Goal: Complete application form: Complete application form

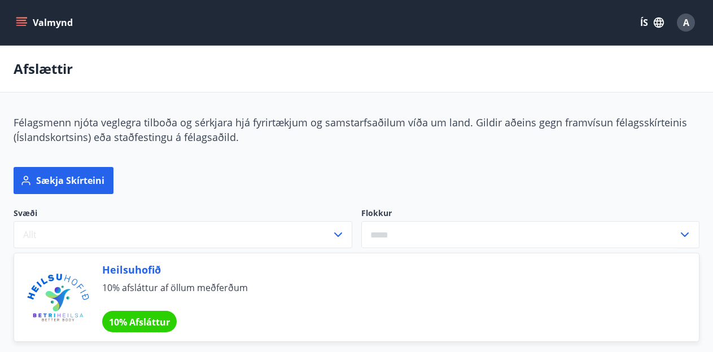
click at [24, 28] on button "Valmynd" at bounding box center [46, 22] width 64 height 20
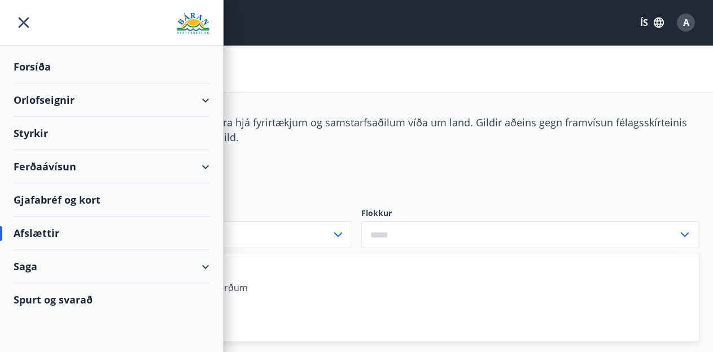
click at [36, 84] on div "Styrkir" at bounding box center [112, 66] width 196 height 33
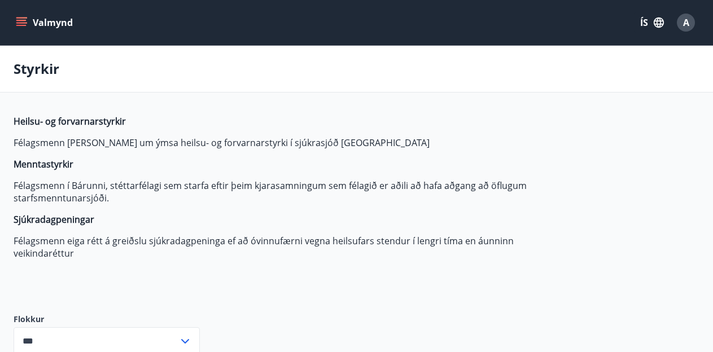
type input "***"
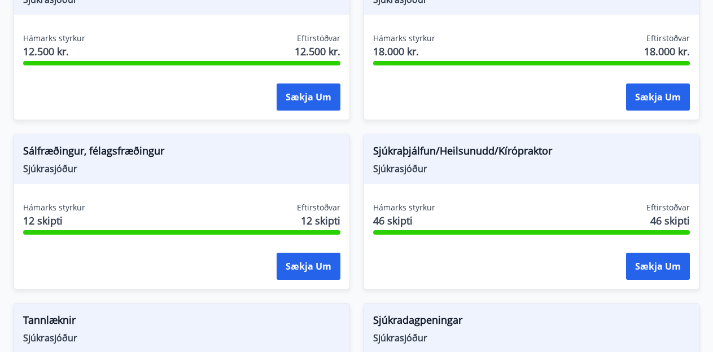
scroll to position [1090, 0]
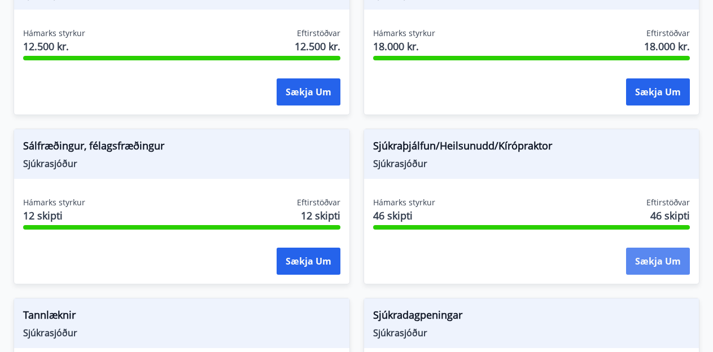
click at [657, 264] on button "Sækja um" at bounding box center [658, 261] width 64 height 27
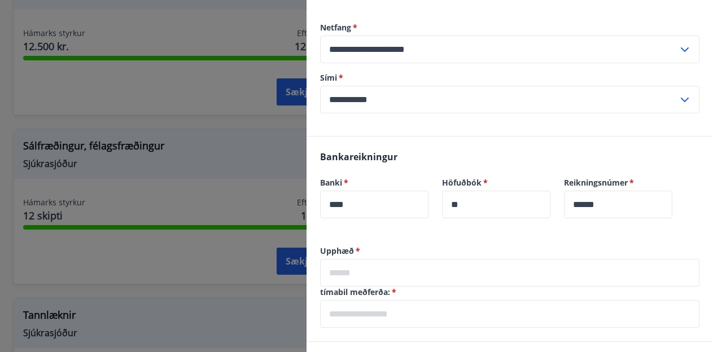
scroll to position [198, 0]
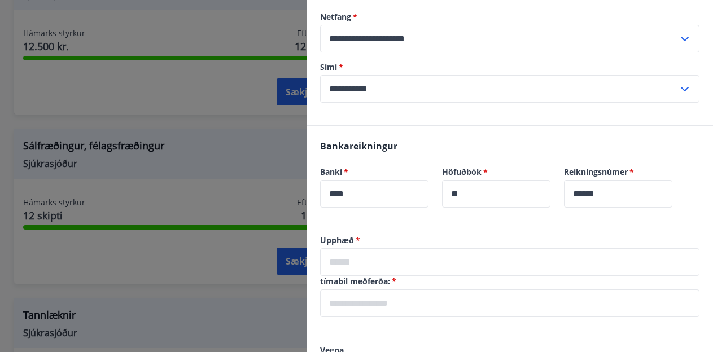
click at [219, 143] on div at bounding box center [356, 176] width 713 height 352
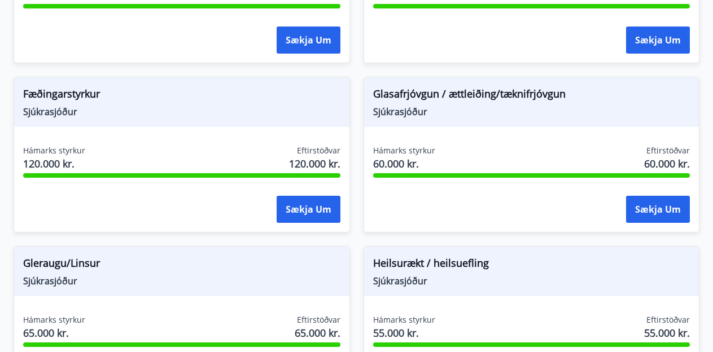
scroll to position [0, 0]
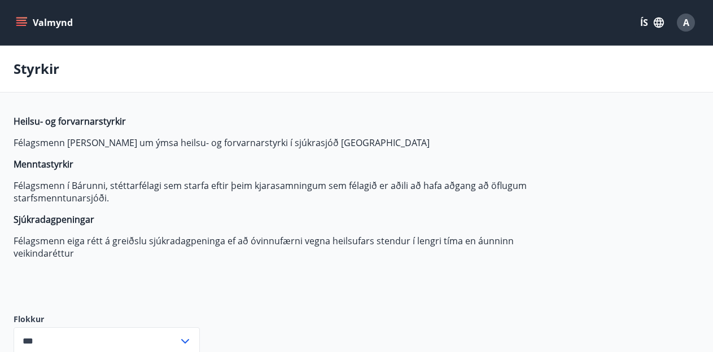
click at [688, 21] on span "A" at bounding box center [686, 22] width 6 height 12
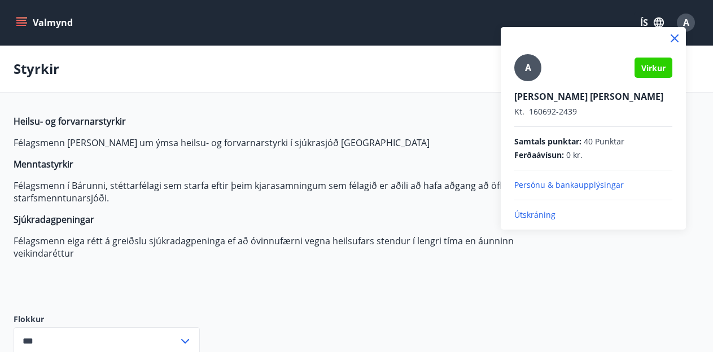
click at [688, 23] on div at bounding box center [356, 176] width 713 height 352
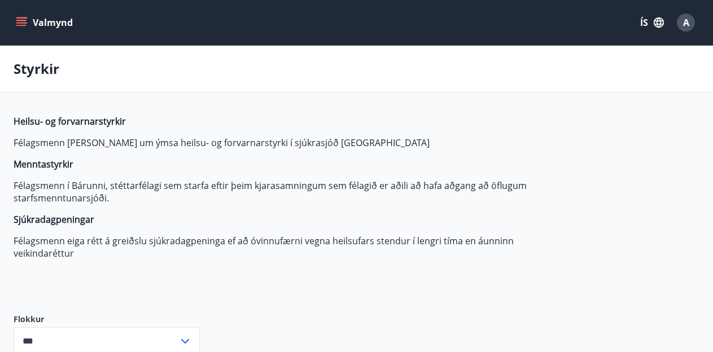
click at [21, 21] on icon "menu" at bounding box center [21, 22] width 11 height 11
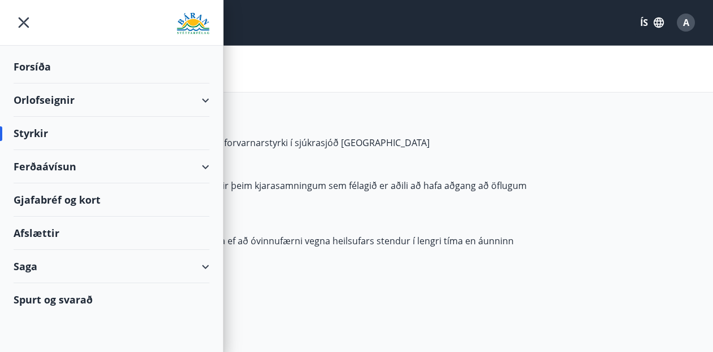
click at [70, 268] on div "Saga" at bounding box center [112, 266] width 196 height 33
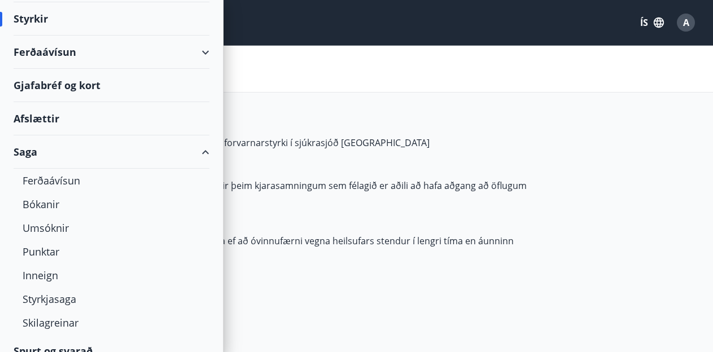
scroll to position [115, 0]
click at [56, 222] on div "Umsóknir" at bounding box center [112, 228] width 178 height 24
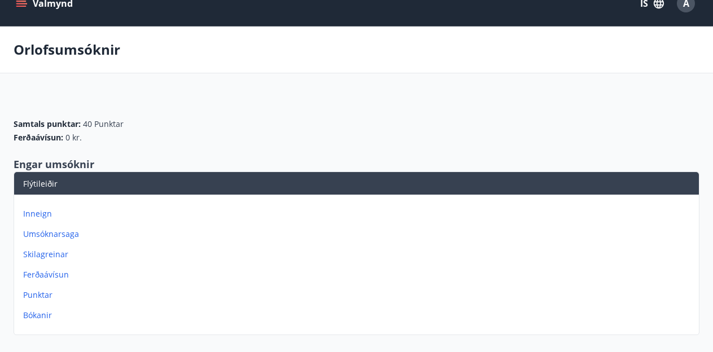
scroll to position [14, 0]
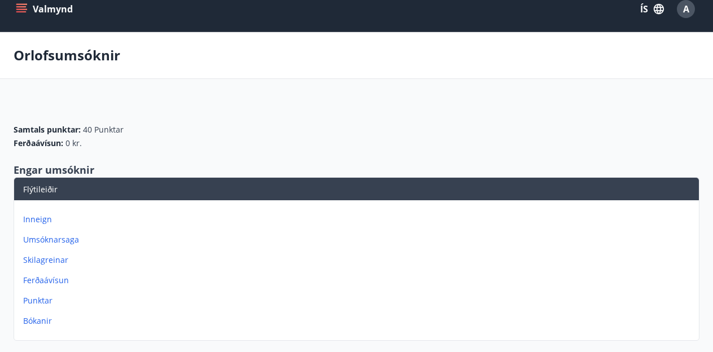
click at [27, 5] on button "Valmynd" at bounding box center [46, 9] width 64 height 20
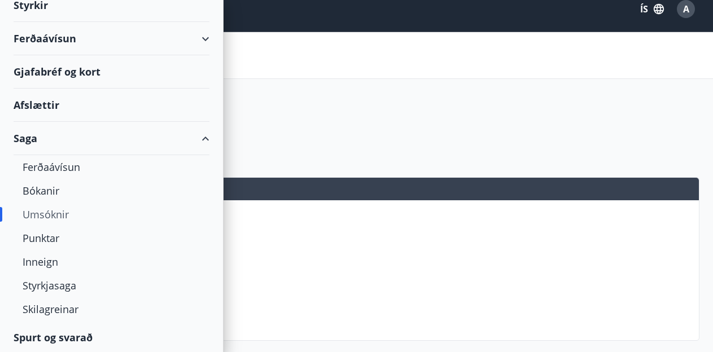
scroll to position [130, 0]
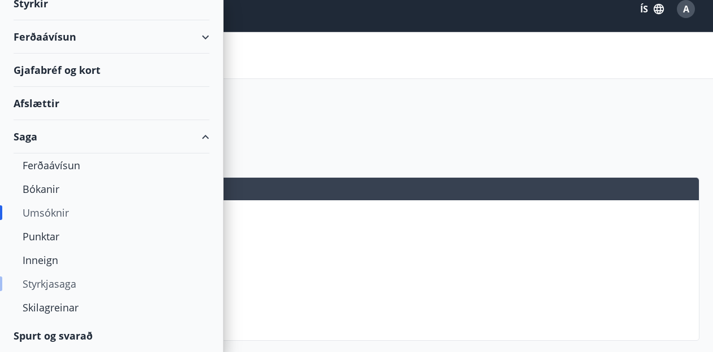
click at [61, 282] on div "Styrkjasaga" at bounding box center [112, 284] width 178 height 24
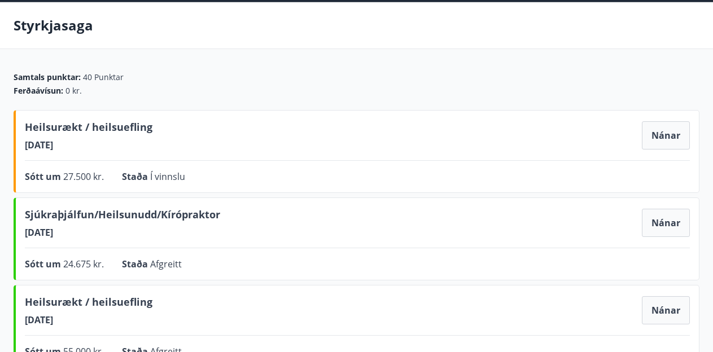
scroll to position [45, 0]
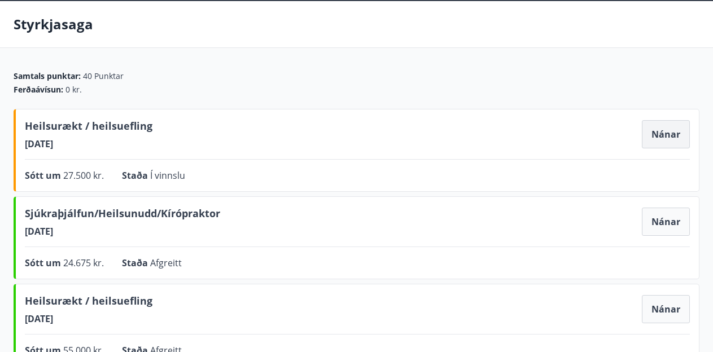
click at [671, 138] on button "Nánar" at bounding box center [666, 134] width 48 height 28
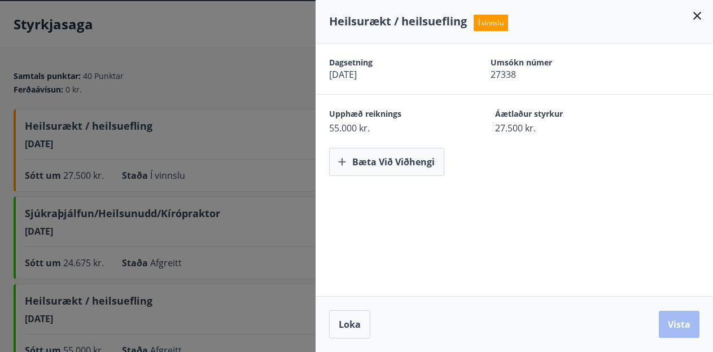
click at [531, 125] on span "27.500 kr." at bounding box center [558, 128] width 126 height 12
drag, startPoint x: 540, startPoint y: 130, endPoint x: 473, endPoint y: 121, distance: 67.2
click at [474, 122] on div "Upphæð reiknings 55.000 kr. Áætlaður styrkur 27.500 kr." at bounding box center [521, 121] width 384 height 26
click at [492, 179] on div "Dagsetning [DATE] Umsókn númer 27338 Upphæð reiknings 55.000 kr. Áætlaður styrk…" at bounding box center [513, 169] width 397 height 253
click at [387, 166] on button "Bæta við viðhengi" at bounding box center [386, 162] width 115 height 28
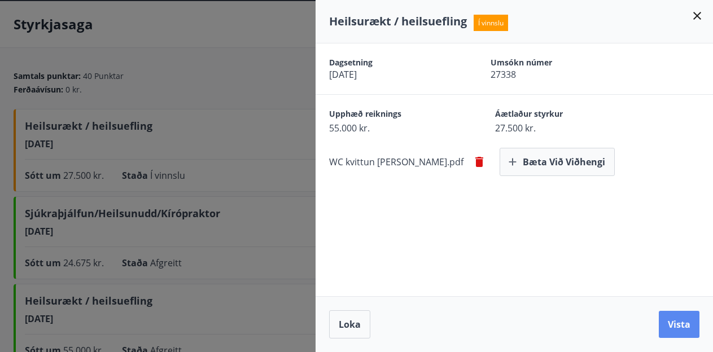
click at [665, 321] on button "Vista" at bounding box center [679, 324] width 41 height 27
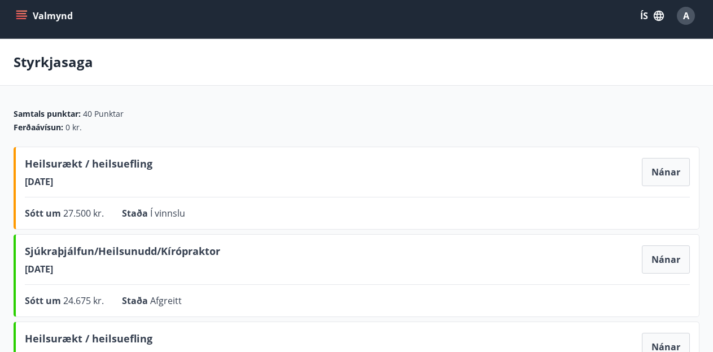
scroll to position [0, 0]
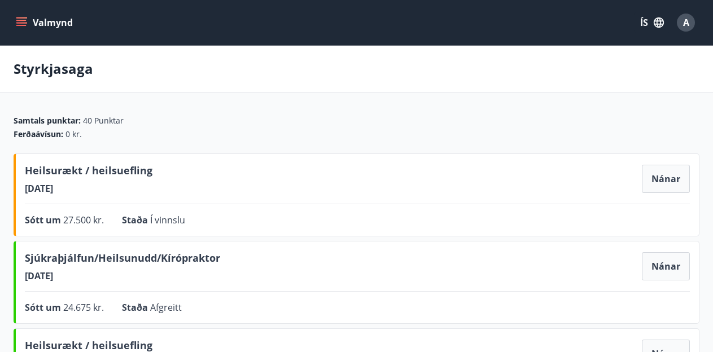
click at [25, 23] on icon "menu" at bounding box center [22, 22] width 12 height 1
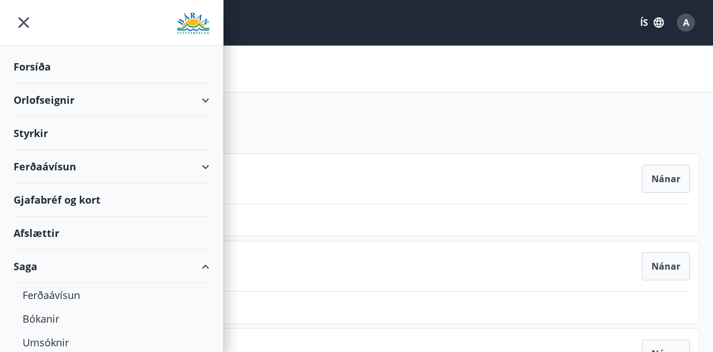
click at [36, 84] on div "Styrkir" at bounding box center [112, 66] width 196 height 33
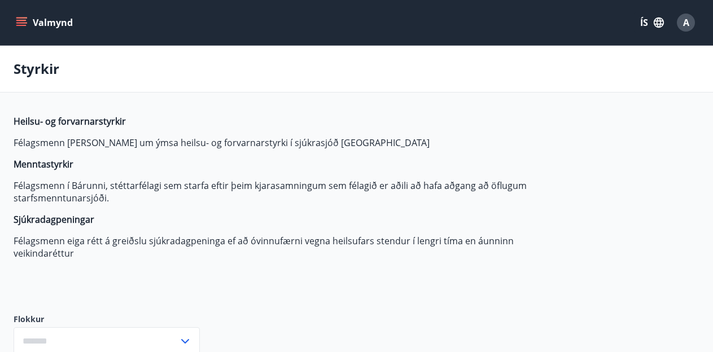
type input "***"
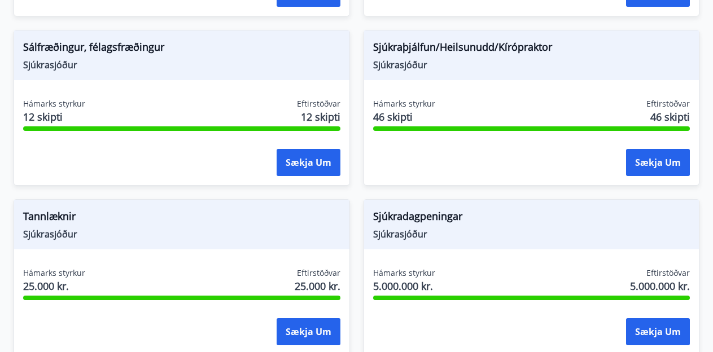
scroll to position [1185, 0]
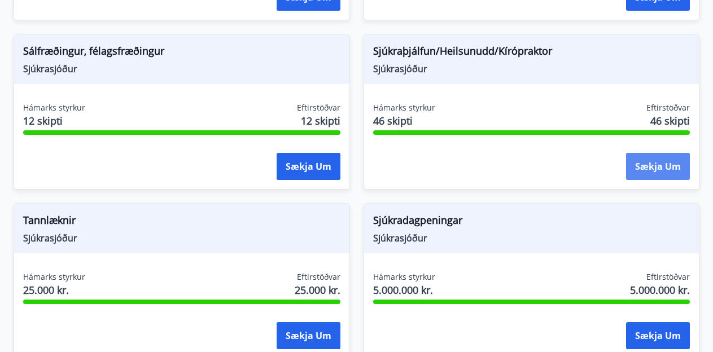
click at [634, 169] on button "Sækja um" at bounding box center [658, 166] width 64 height 27
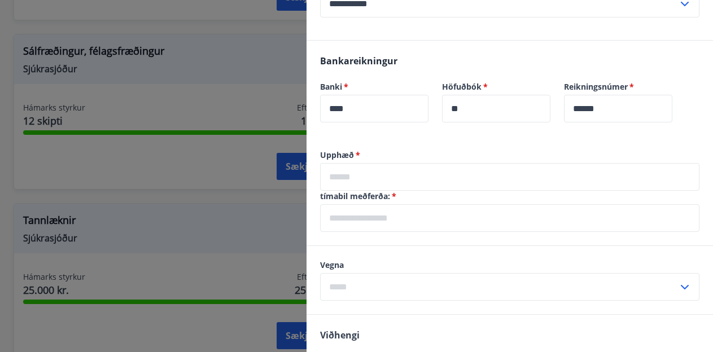
scroll to position [286, 0]
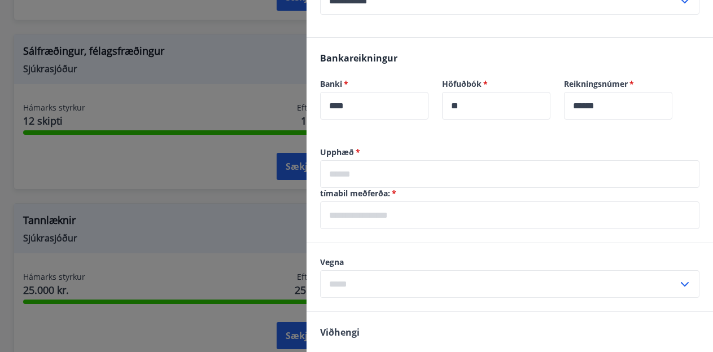
click at [372, 174] on input "text" at bounding box center [509, 174] width 379 height 28
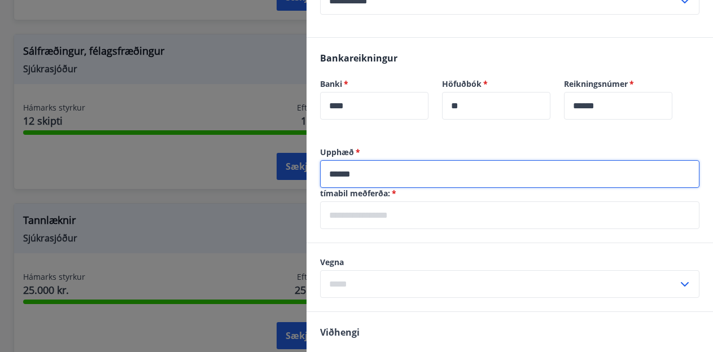
type input "******"
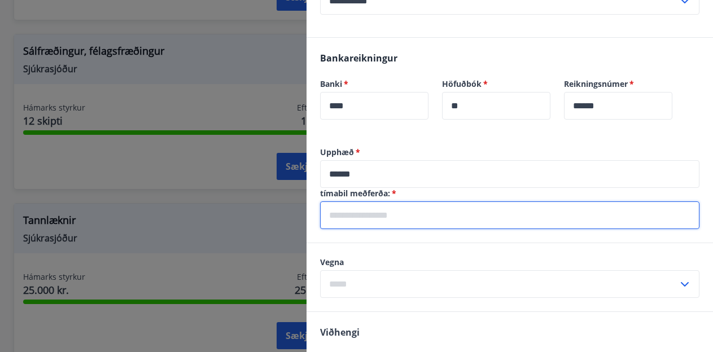
click at [374, 219] on input "text" at bounding box center [509, 215] width 379 height 28
click at [384, 216] on input "**********" at bounding box center [509, 215] width 379 height 28
type input "**********"
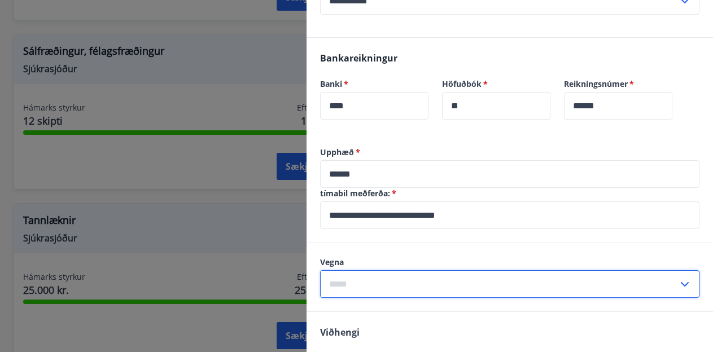
click at [405, 289] on input "text" at bounding box center [499, 284] width 358 height 28
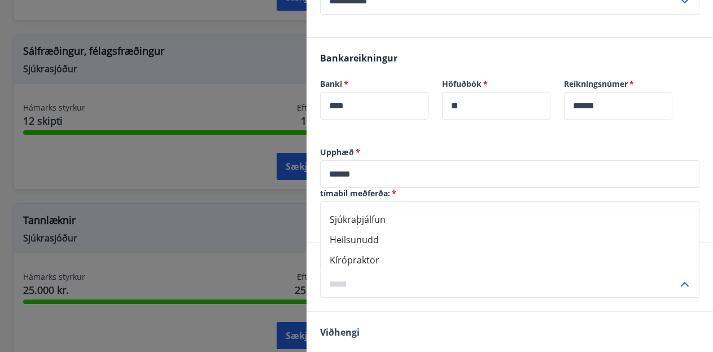
click at [381, 263] on li "Kírópraktor" at bounding box center [510, 260] width 378 height 20
type input "**********"
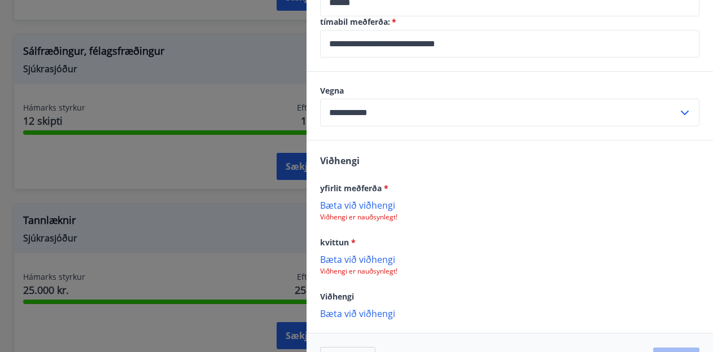
scroll to position [463, 0]
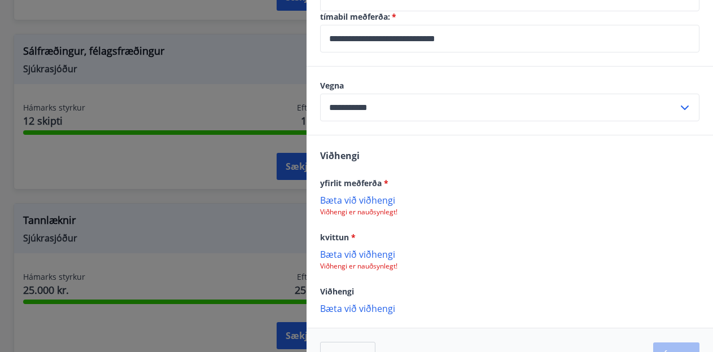
click at [359, 199] on p "Bæta við viðhengi" at bounding box center [509, 199] width 379 height 11
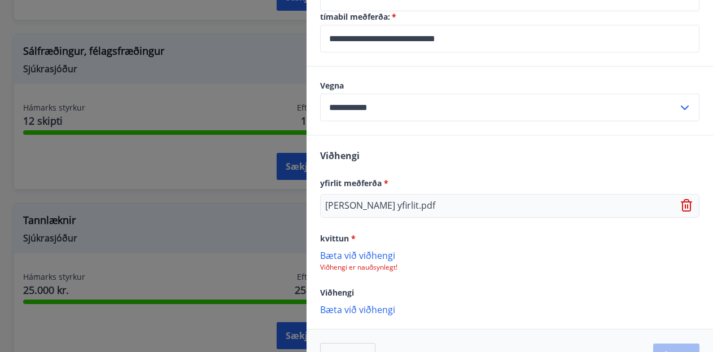
click at [358, 256] on p "Bæta við viðhengi" at bounding box center [509, 254] width 379 height 11
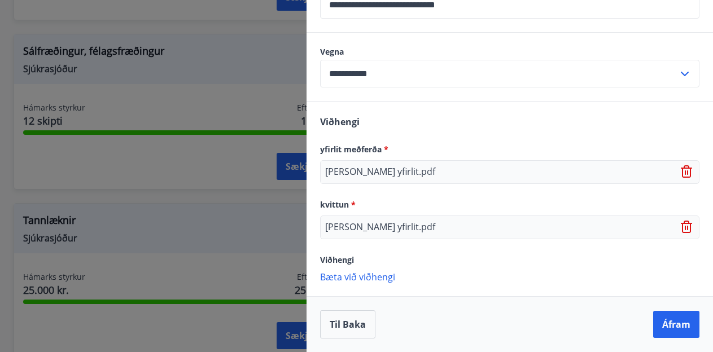
click at [373, 275] on p "Bæta við viðhengi" at bounding box center [509, 276] width 379 height 11
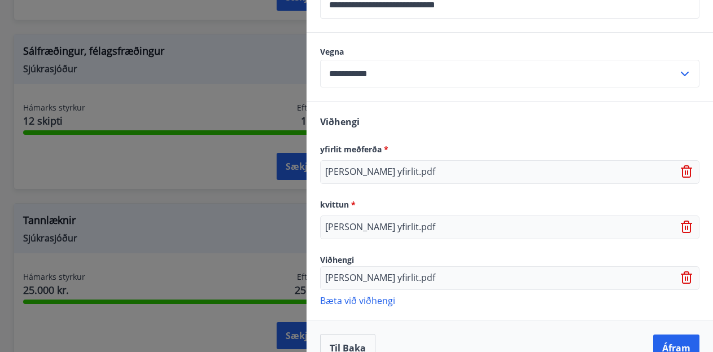
scroll to position [520, 0]
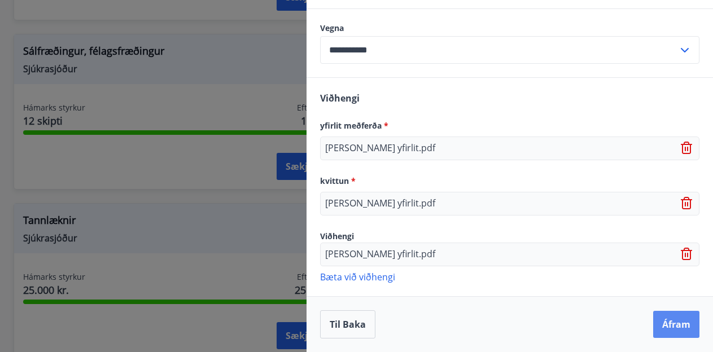
click at [673, 324] on button "Áfram" at bounding box center [676, 324] width 46 height 27
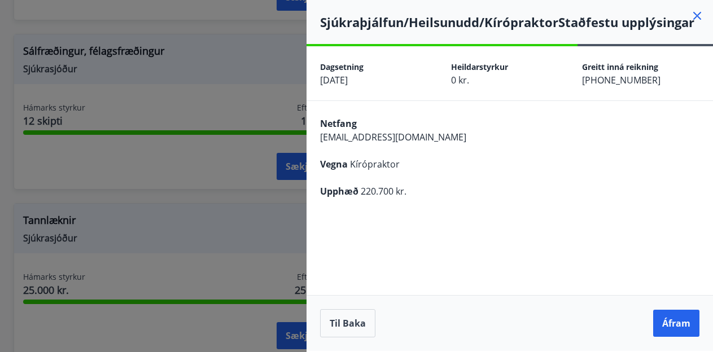
scroll to position [0, 0]
click at [677, 326] on button "Áfram" at bounding box center [676, 323] width 46 height 27
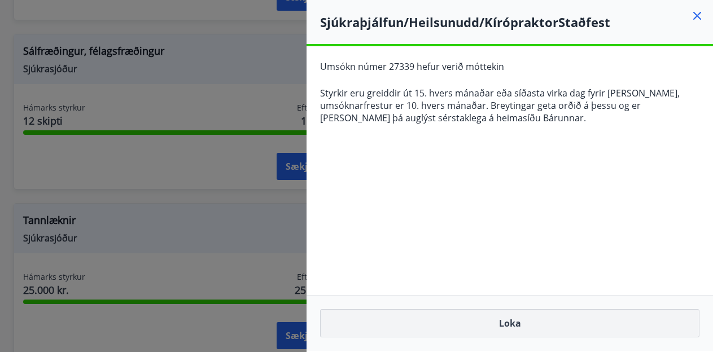
click at [529, 320] on button "Loka" at bounding box center [509, 323] width 379 height 28
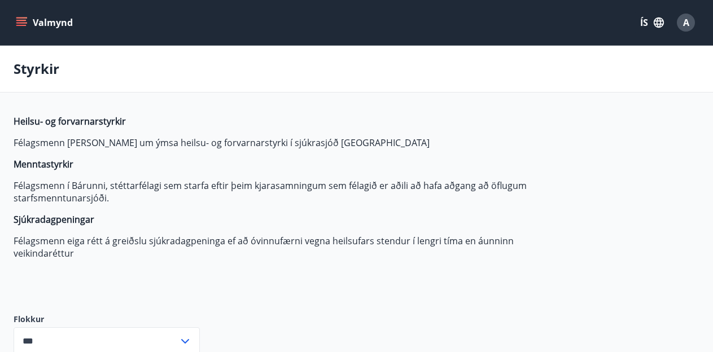
click at [29, 23] on button "Valmynd" at bounding box center [46, 22] width 64 height 20
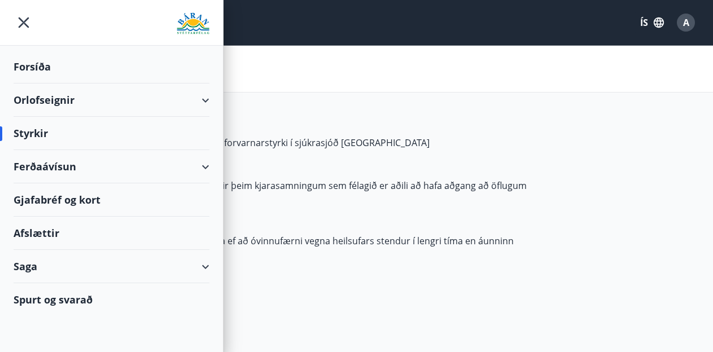
click at [53, 270] on div "Saga" at bounding box center [112, 266] width 196 height 33
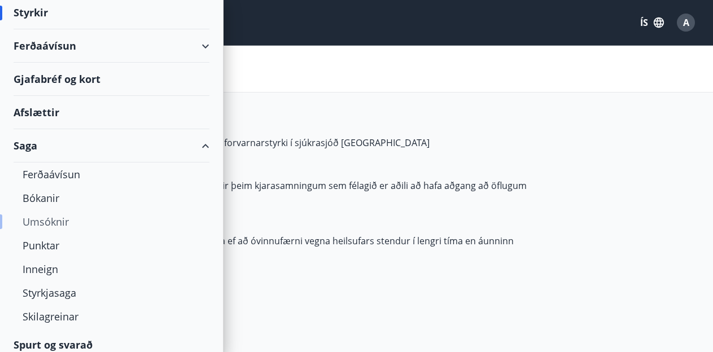
scroll to position [130, 0]
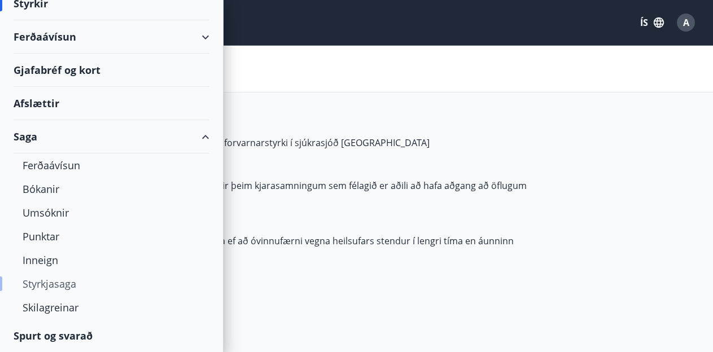
click at [60, 286] on div "Styrkjasaga" at bounding box center [112, 284] width 178 height 24
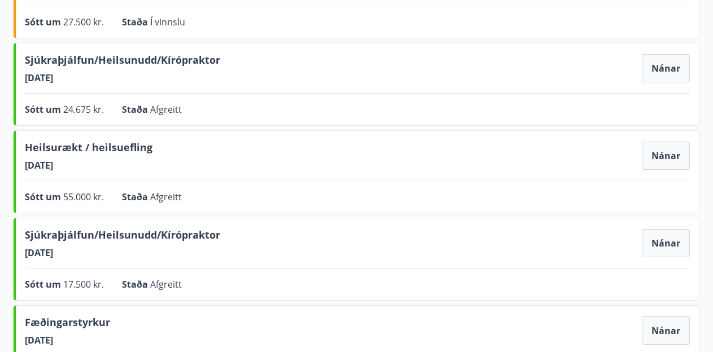
scroll to position [269, 0]
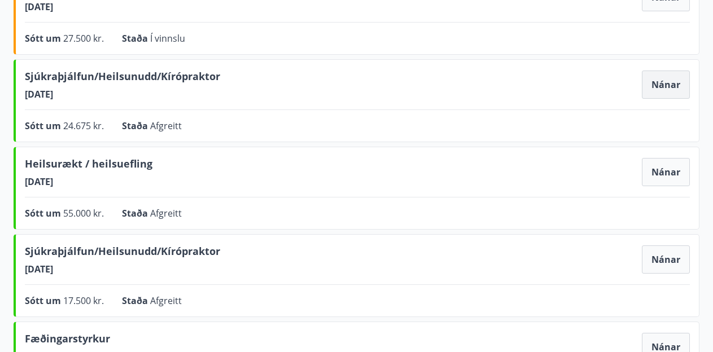
click at [652, 84] on button "Nánar" at bounding box center [666, 85] width 48 height 28
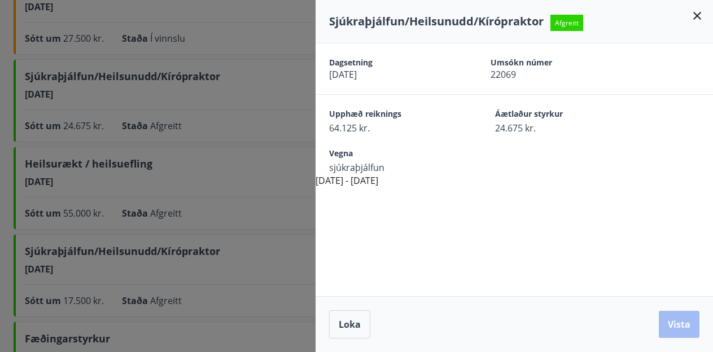
click at [267, 208] on div at bounding box center [356, 176] width 713 height 352
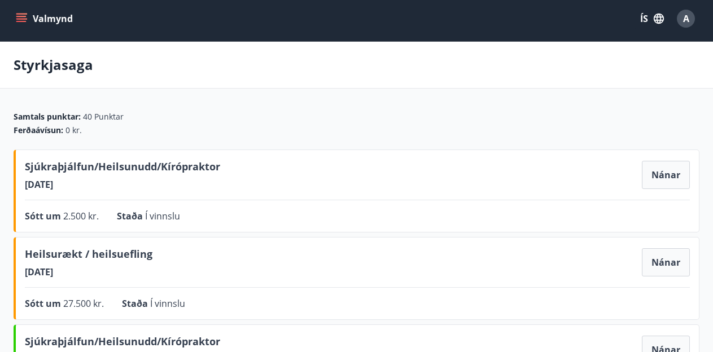
scroll to position [0, 0]
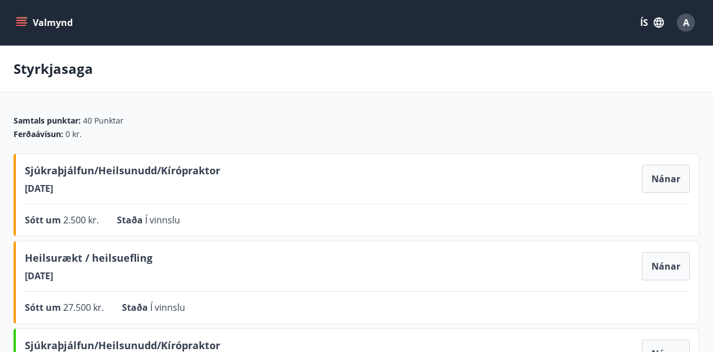
click at [54, 25] on button "Valmynd" at bounding box center [46, 22] width 64 height 20
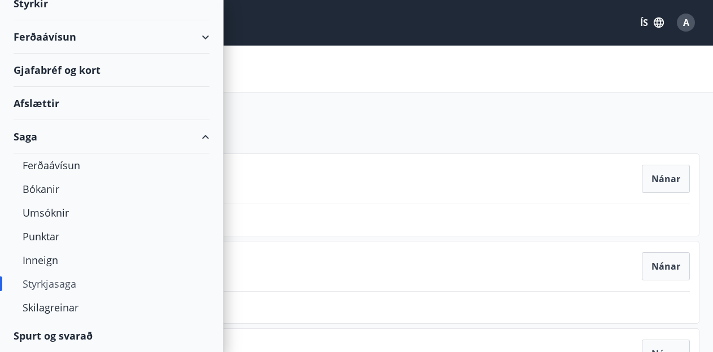
scroll to position [129, 0]
